Goal: Register for event/course

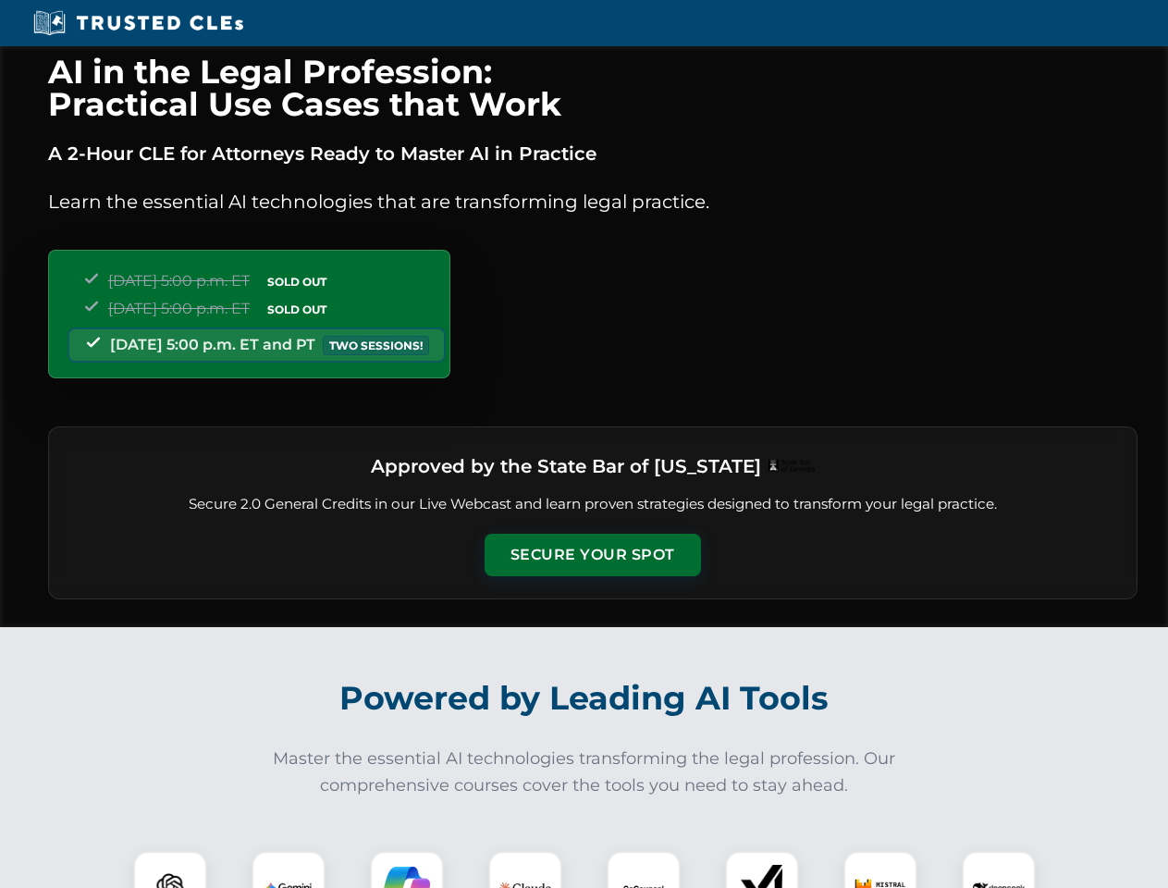
click at [592, 555] on button "Secure Your Spot" at bounding box center [593, 555] width 216 height 43
click at [170, 870] on img at bounding box center [170, 888] width 54 height 54
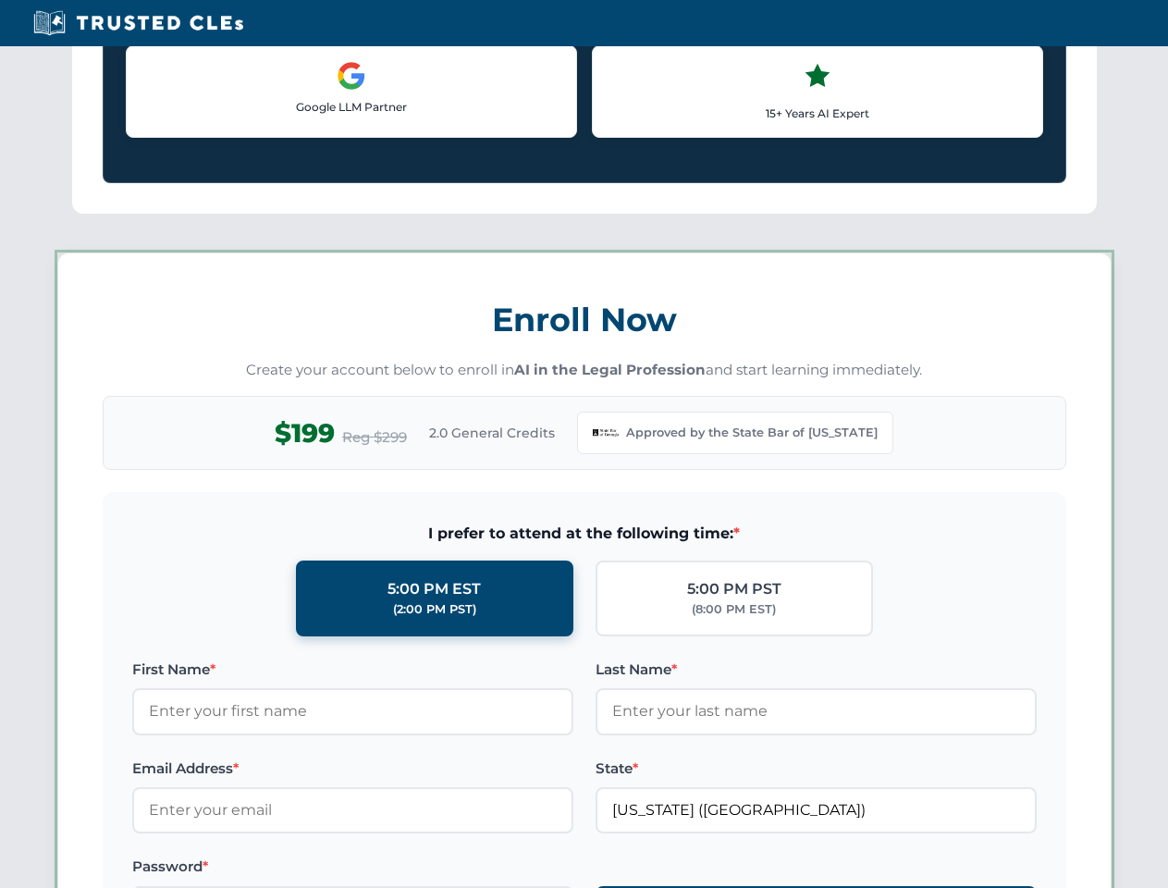
click at [407, 870] on div "AI in the Legal Profession: Practical Use Cases that Work A 2-Hour CLE for Atto…" at bounding box center [584, 865] width 1168 height 4315
